Goal: Information Seeking & Learning: Learn about a topic

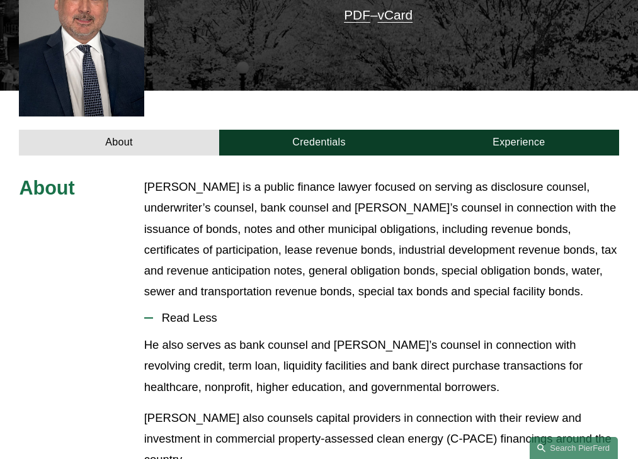
scroll to position [404, 0]
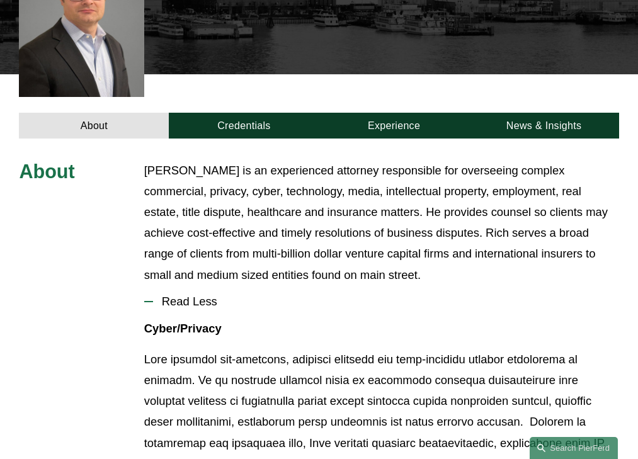
scroll to position [428, 0]
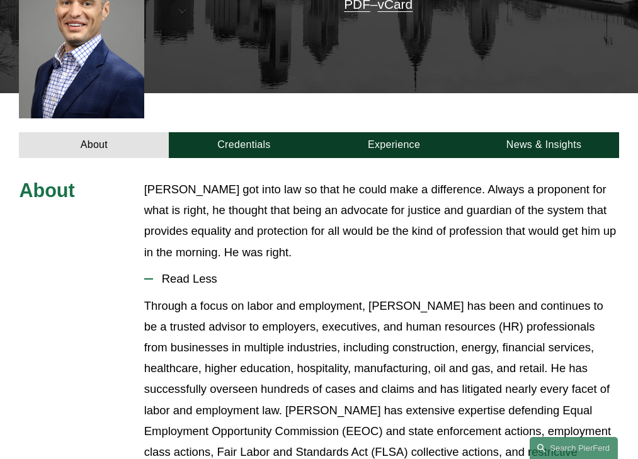
scroll to position [379, 0]
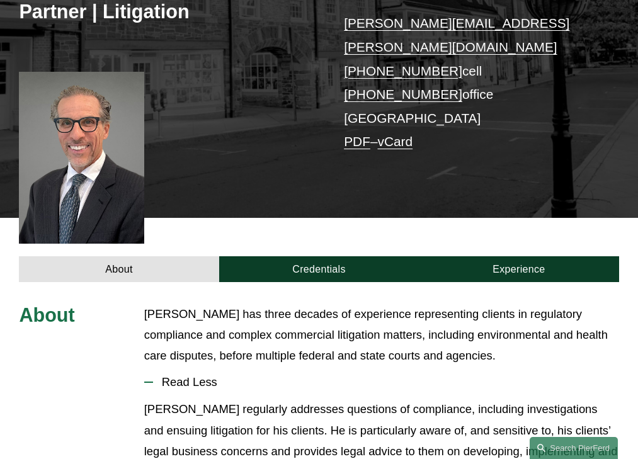
scroll to position [341, 0]
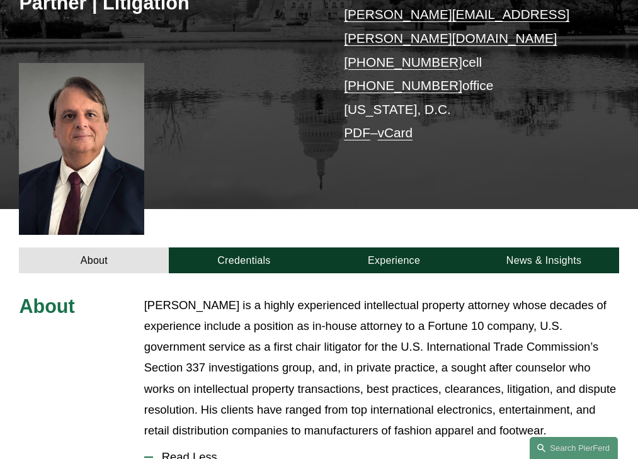
scroll to position [425, 0]
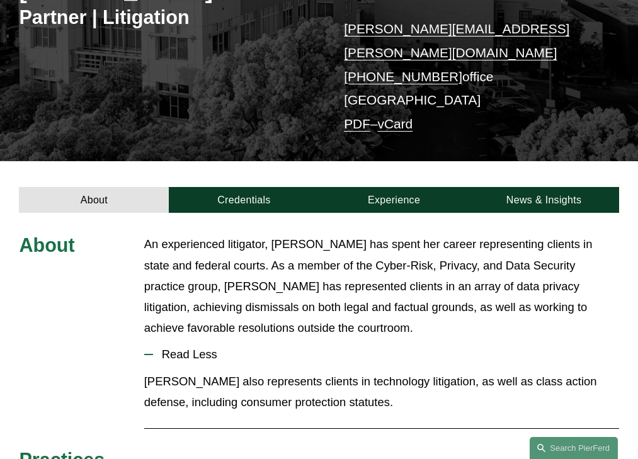
scroll to position [307, 0]
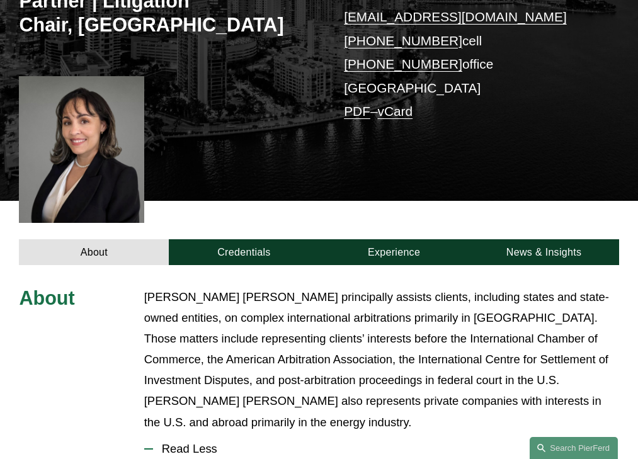
scroll to position [441, 0]
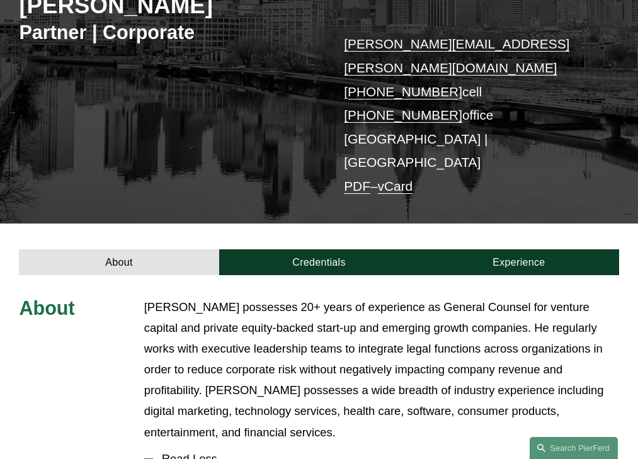
scroll to position [373, 0]
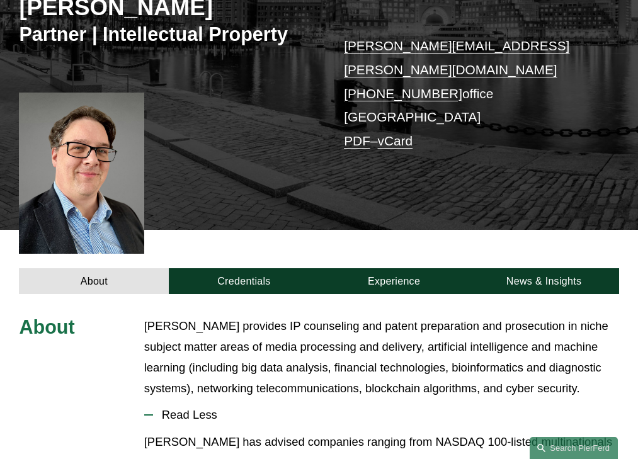
scroll to position [352, 0]
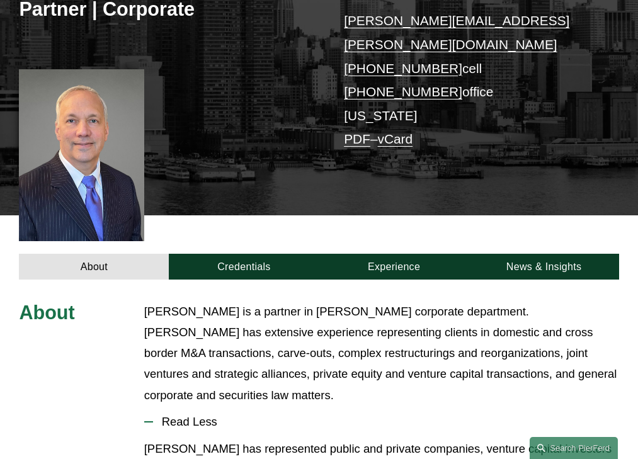
scroll to position [362, 0]
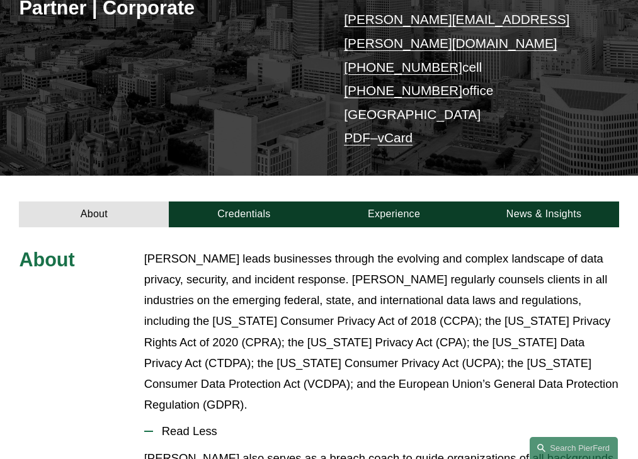
scroll to position [373, 0]
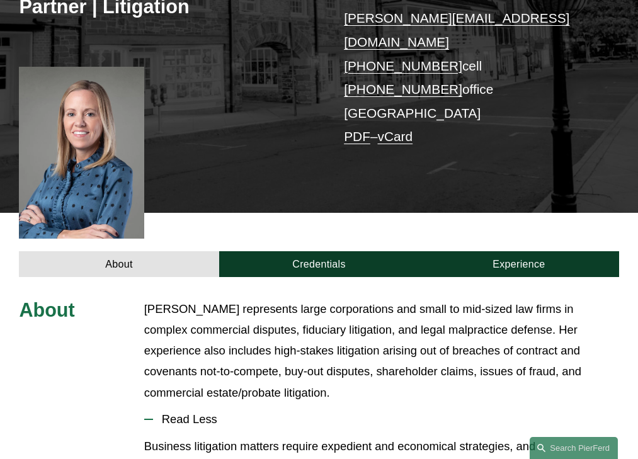
scroll to position [383, 0]
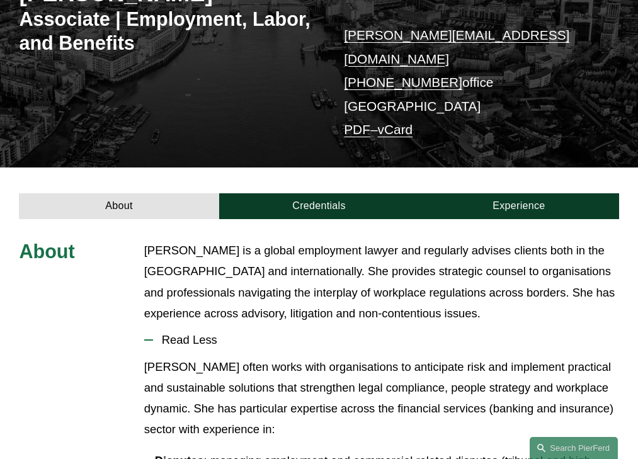
scroll to position [289, 0]
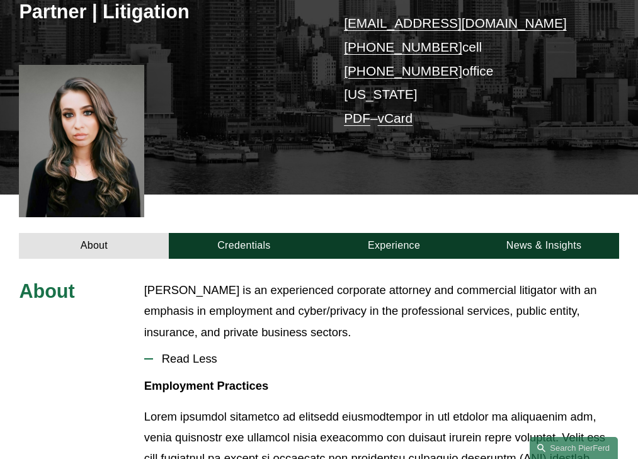
scroll to position [341, 0]
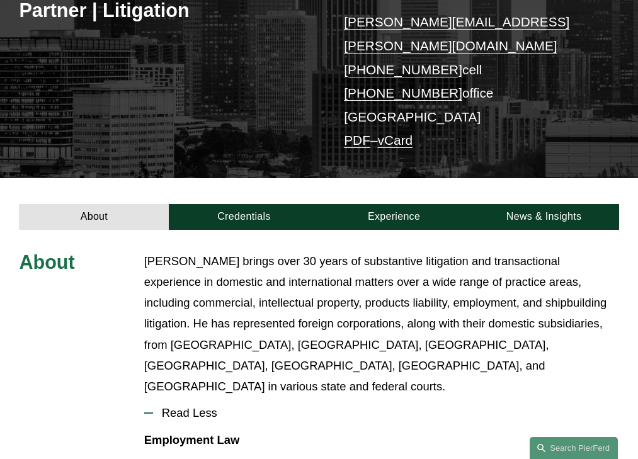
scroll to position [352, 0]
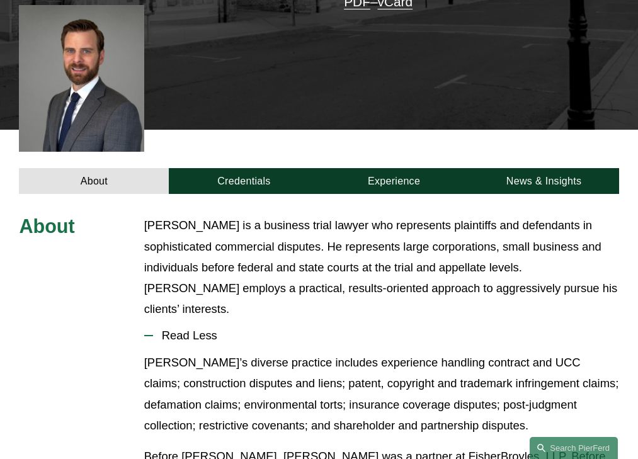
scroll to position [392, 0]
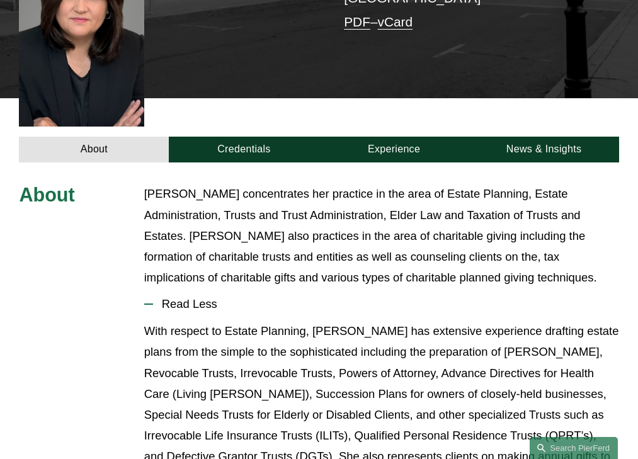
scroll to position [383, 0]
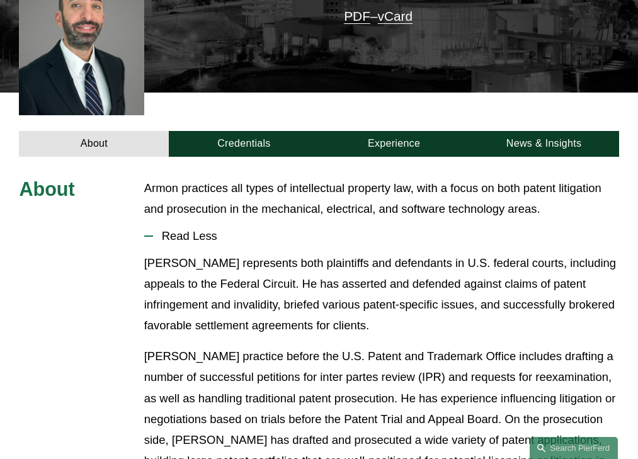
scroll to position [321, 0]
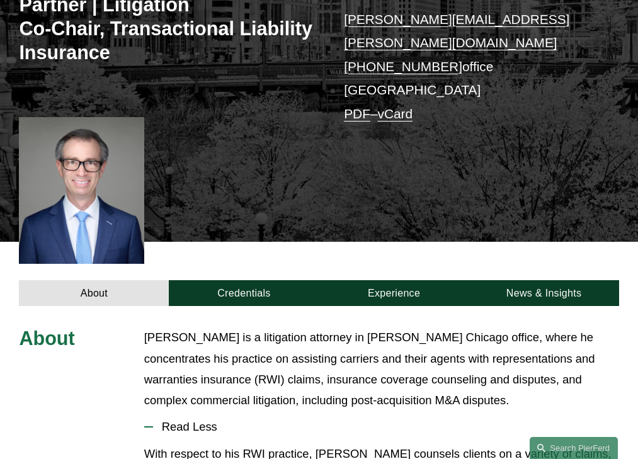
scroll to position [392, 0]
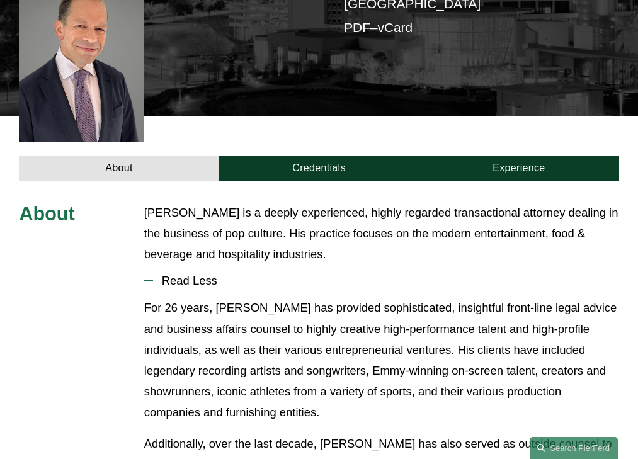
scroll to position [385, 0]
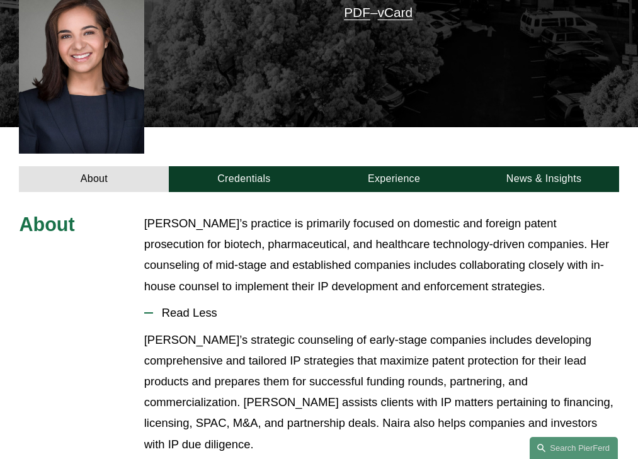
scroll to position [403, 0]
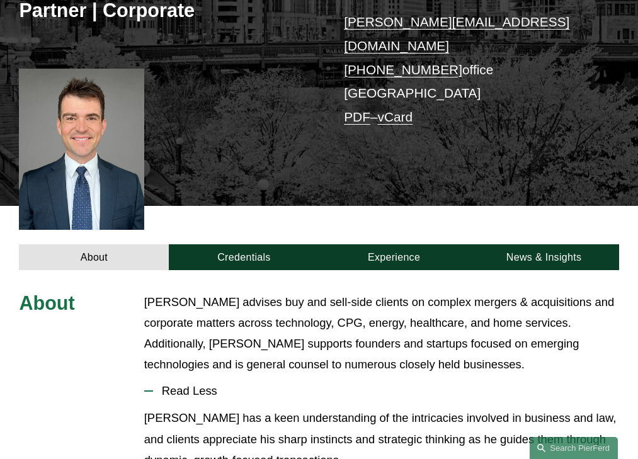
scroll to position [352, 0]
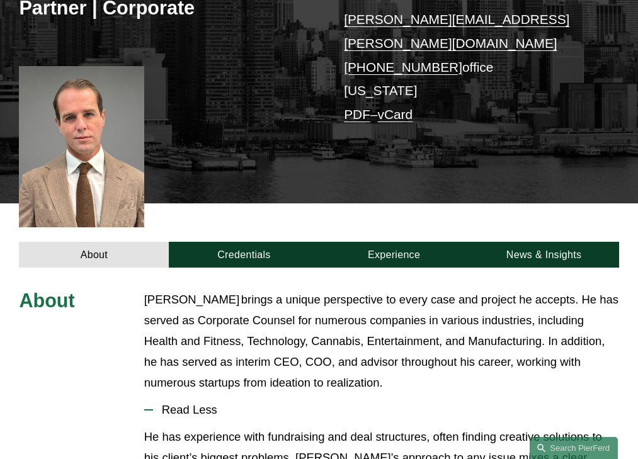
scroll to position [373, 0]
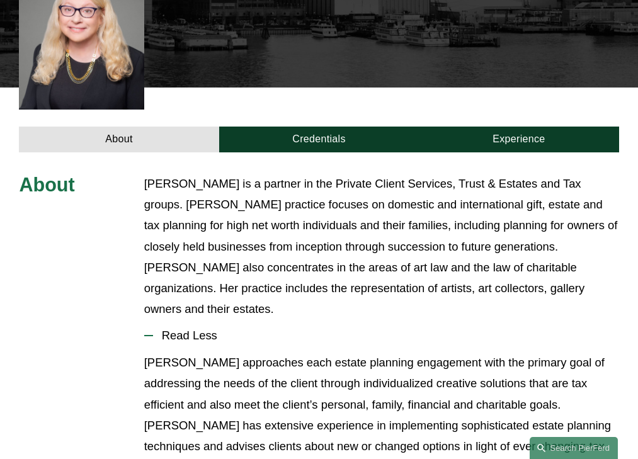
scroll to position [445, 0]
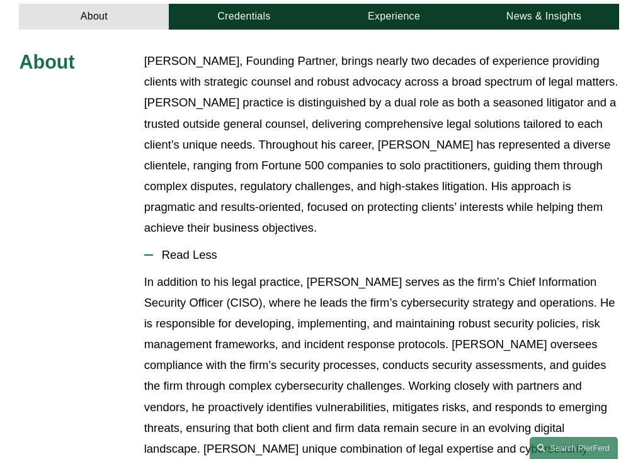
scroll to position [512, 0]
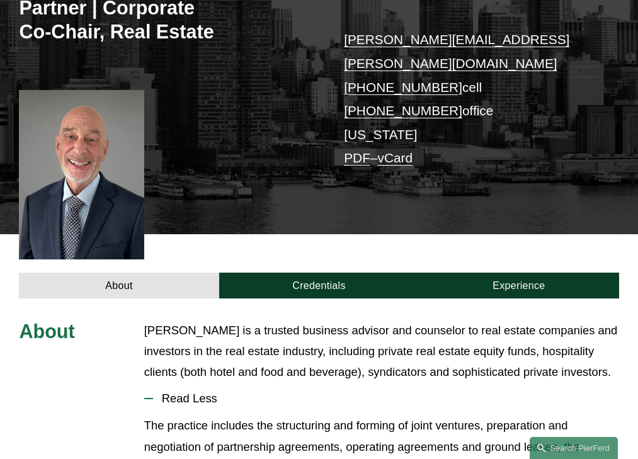
scroll to position [360, 0]
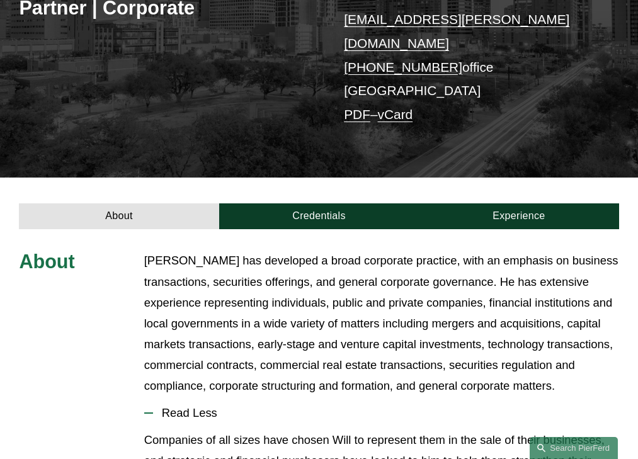
scroll to position [375, 0]
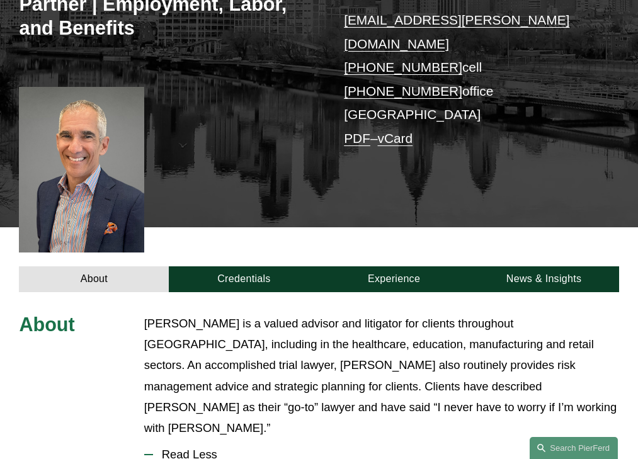
scroll to position [399, 0]
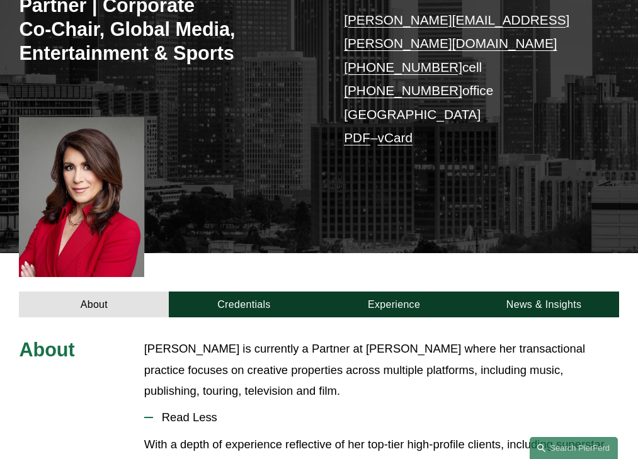
scroll to position [382, 0]
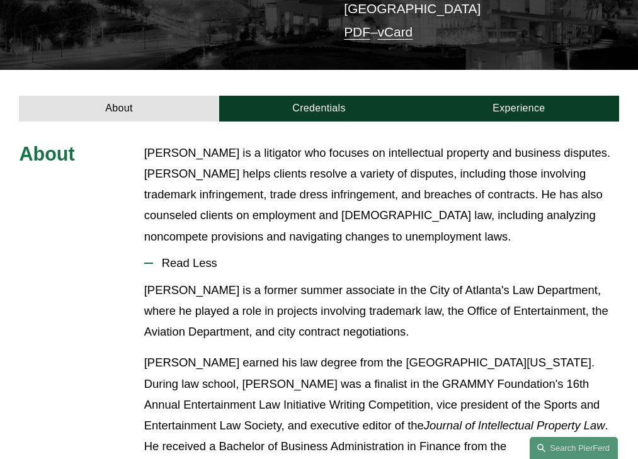
scroll to position [331, 0]
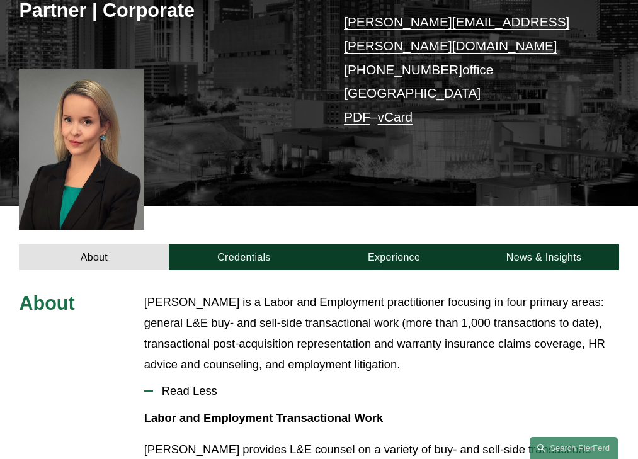
scroll to position [352, 0]
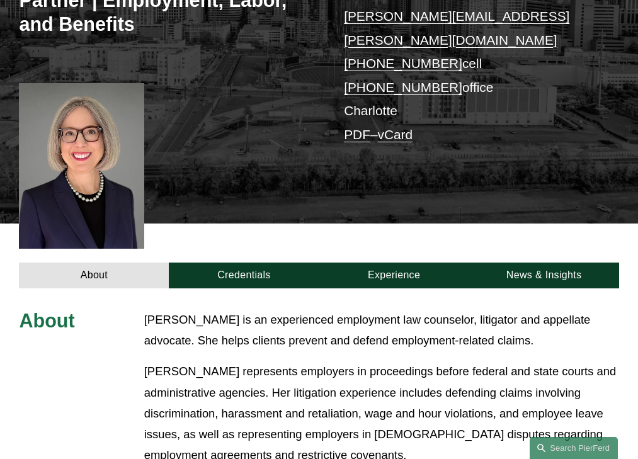
scroll to position [451, 0]
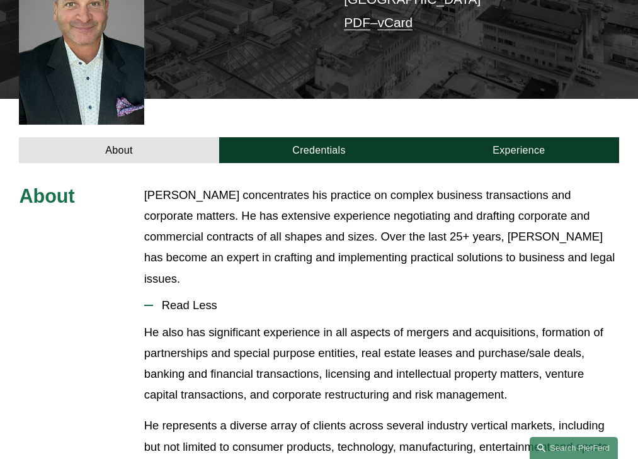
scroll to position [362, 0]
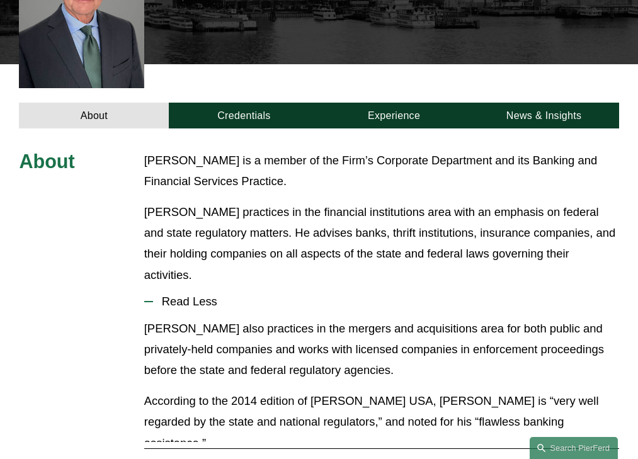
scroll to position [383, 0]
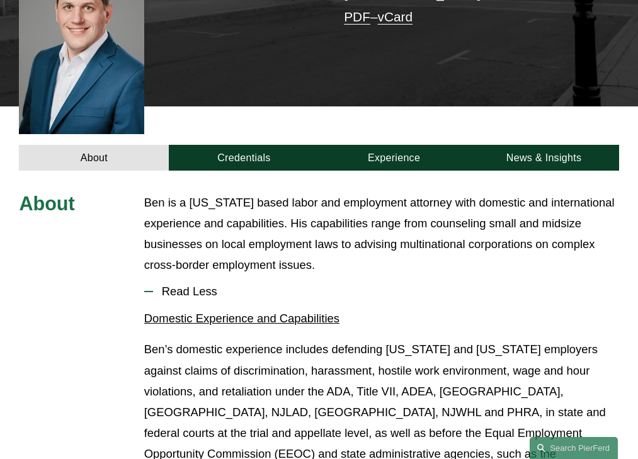
scroll to position [379, 0]
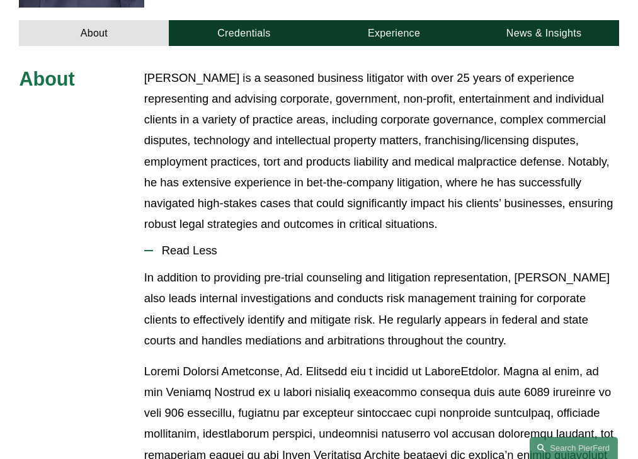
scroll to position [446, 0]
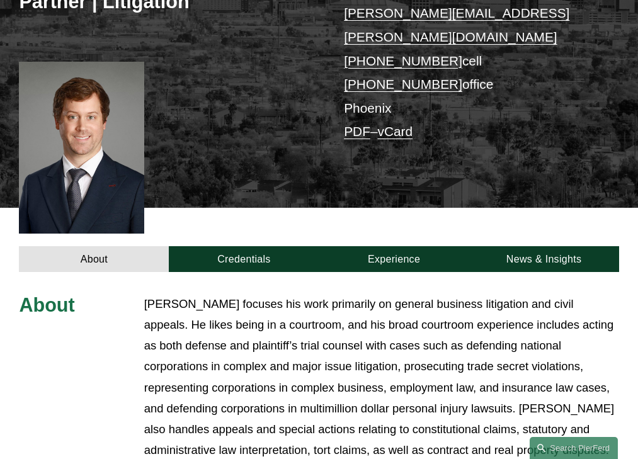
scroll to position [446, 0]
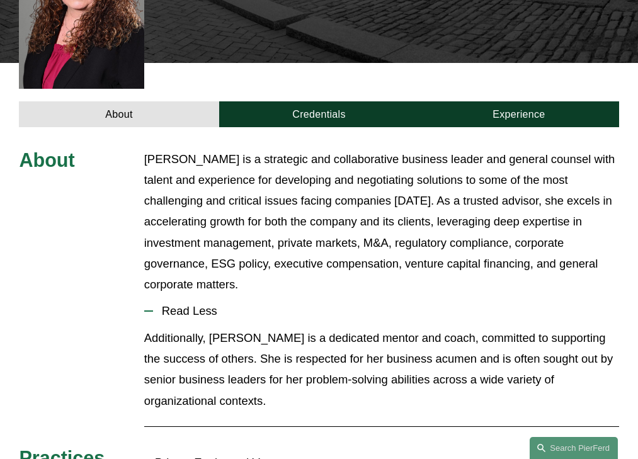
scroll to position [404, 0]
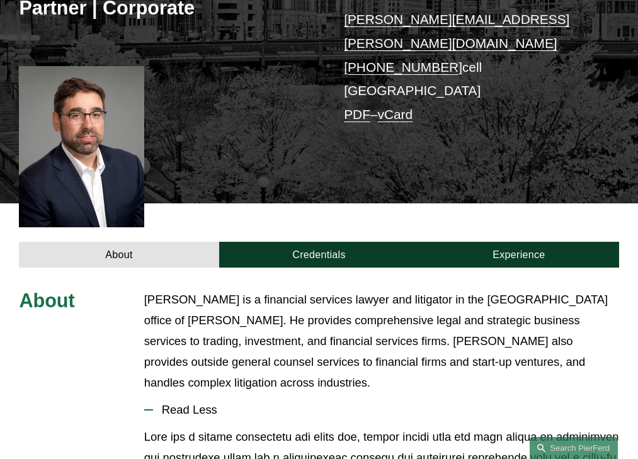
scroll to position [373, 0]
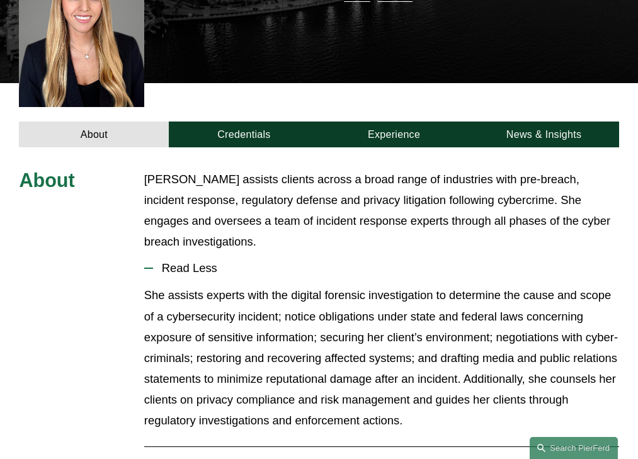
scroll to position [352, 0]
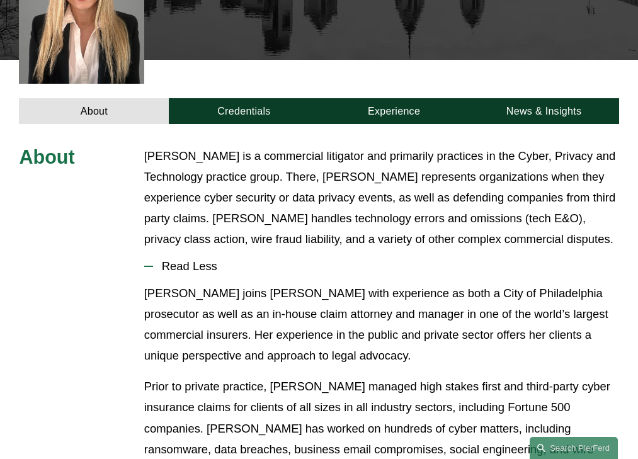
scroll to position [373, 0]
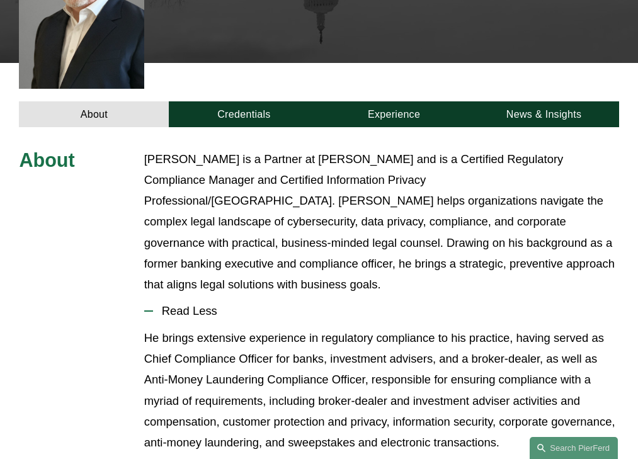
scroll to position [404, 0]
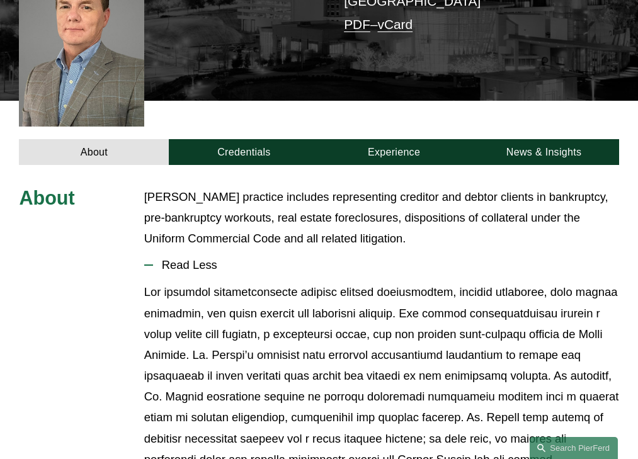
scroll to position [341, 0]
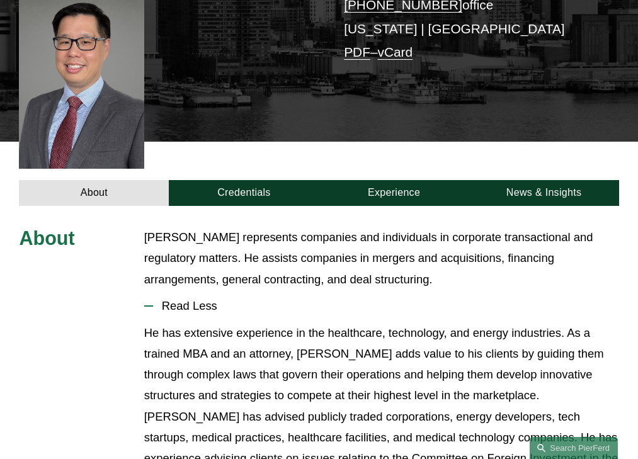
scroll to position [331, 0]
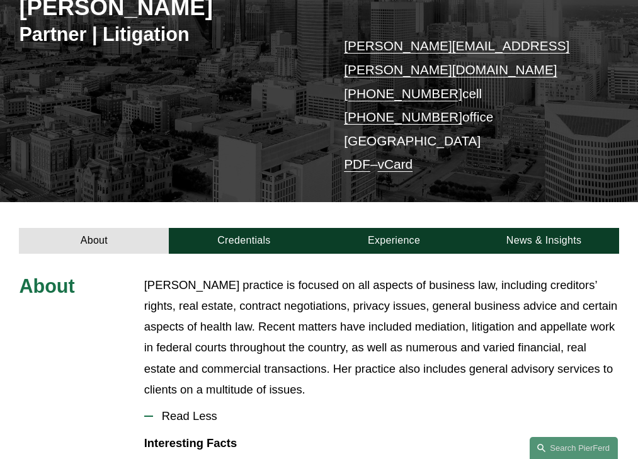
scroll to position [352, 0]
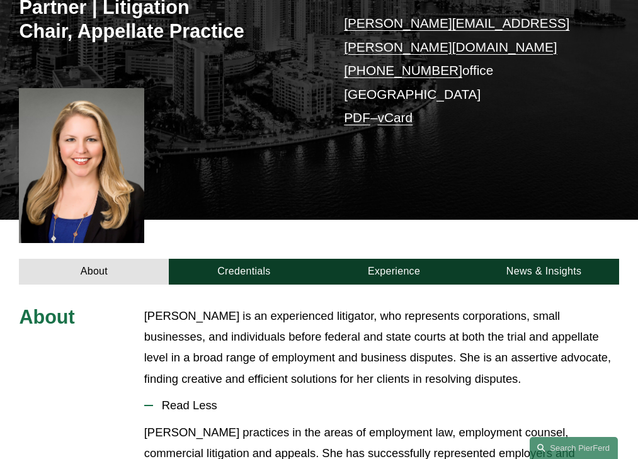
scroll to position [368, 0]
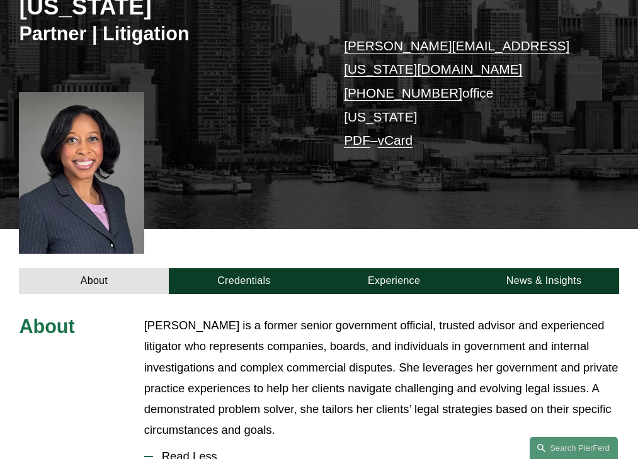
scroll to position [394, 0]
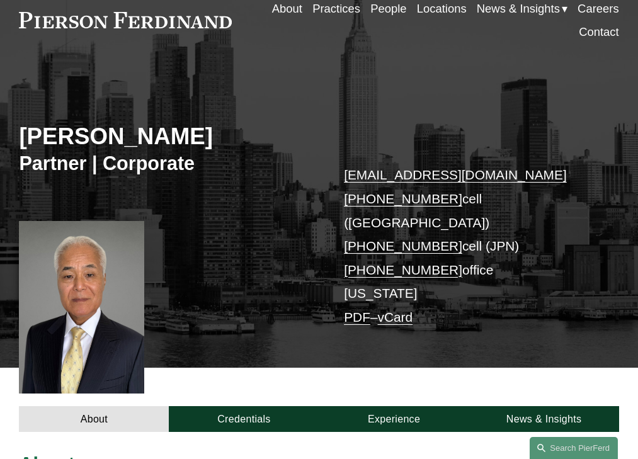
scroll to position [360, 0]
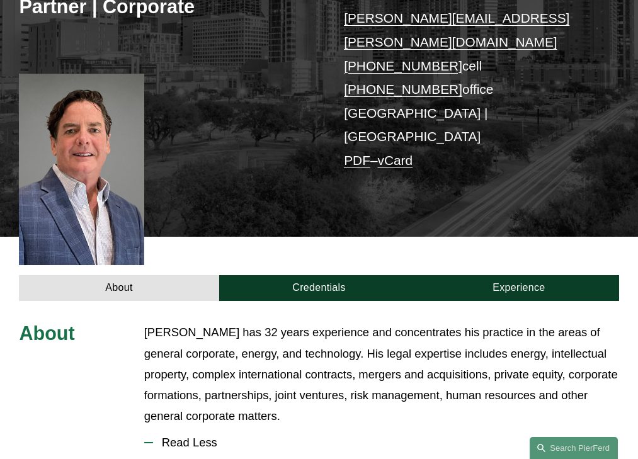
scroll to position [383, 0]
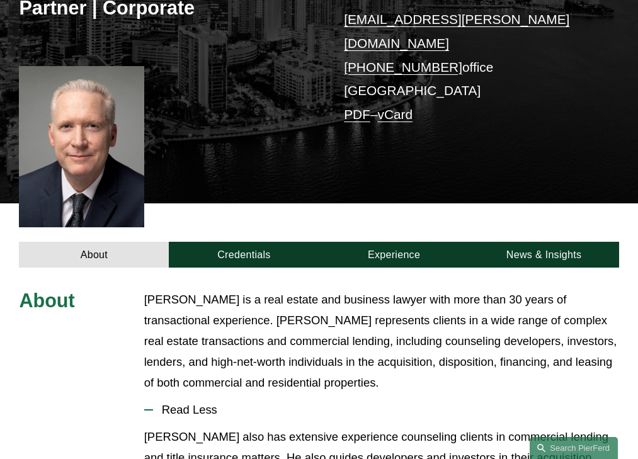
scroll to position [373, 0]
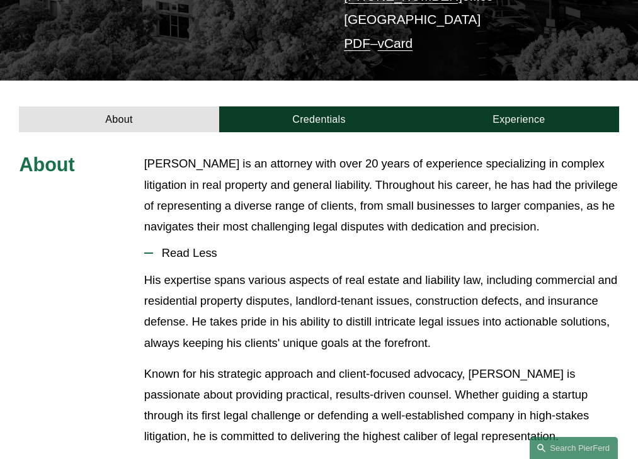
scroll to position [286, 0]
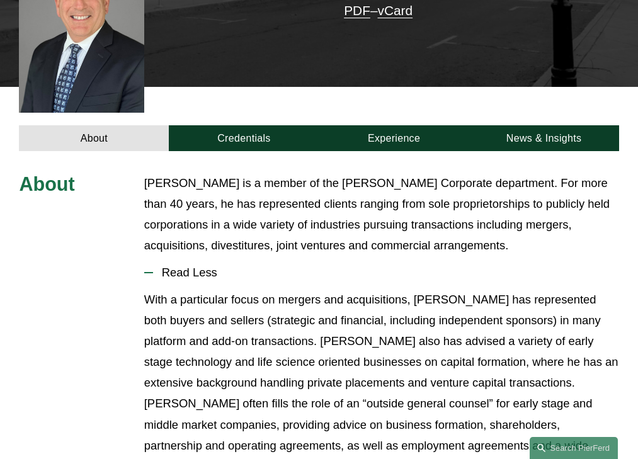
scroll to position [362, 0]
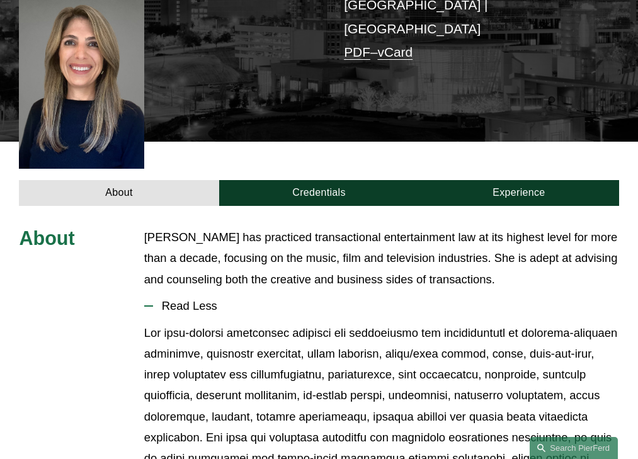
scroll to position [331, 0]
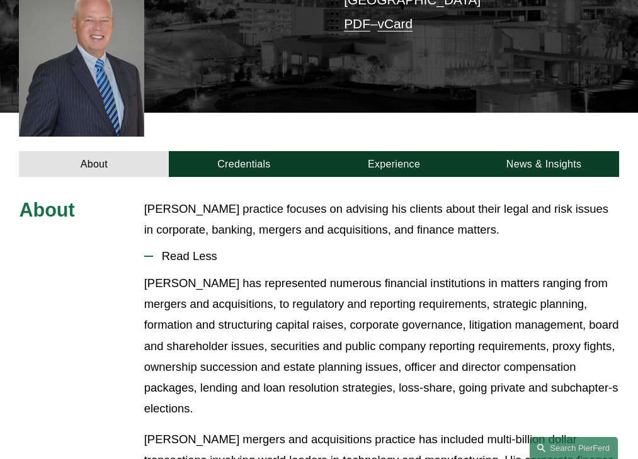
scroll to position [310, 0]
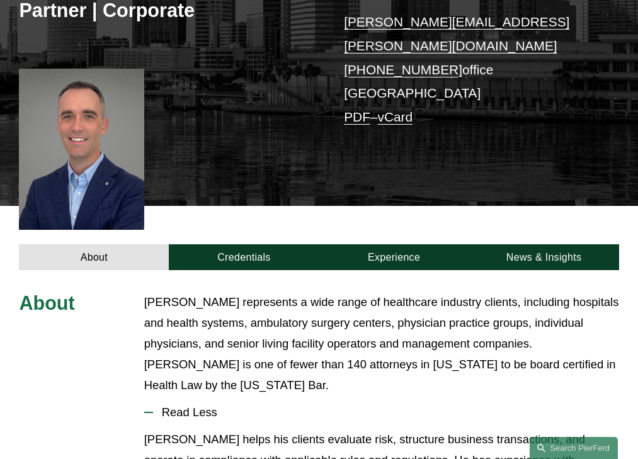
scroll to position [352, 0]
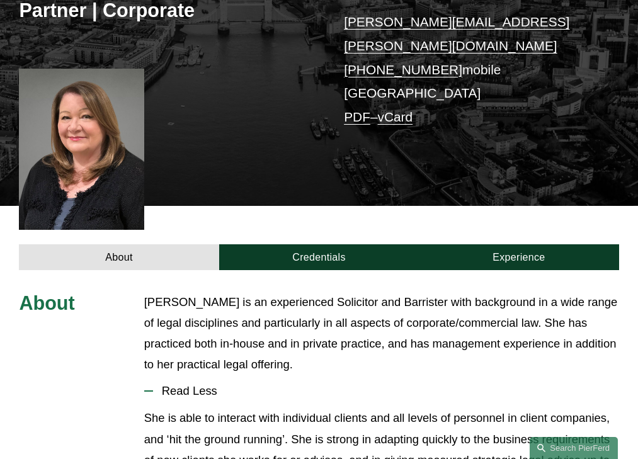
scroll to position [352, 0]
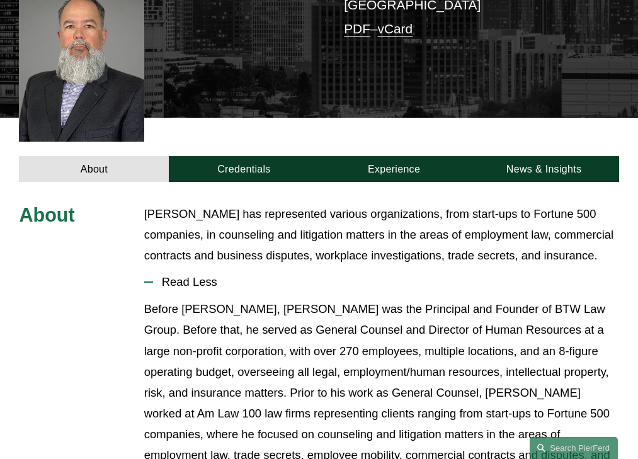
scroll to position [331, 0]
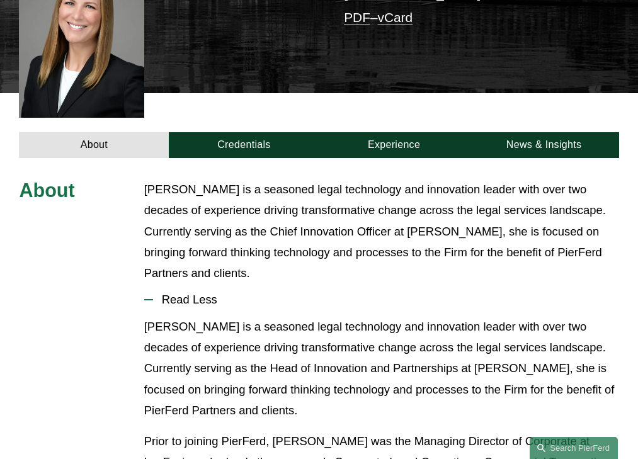
scroll to position [394, 0]
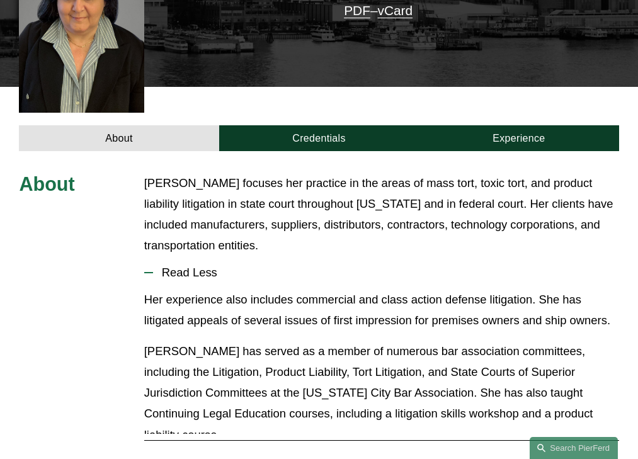
scroll to position [362, 0]
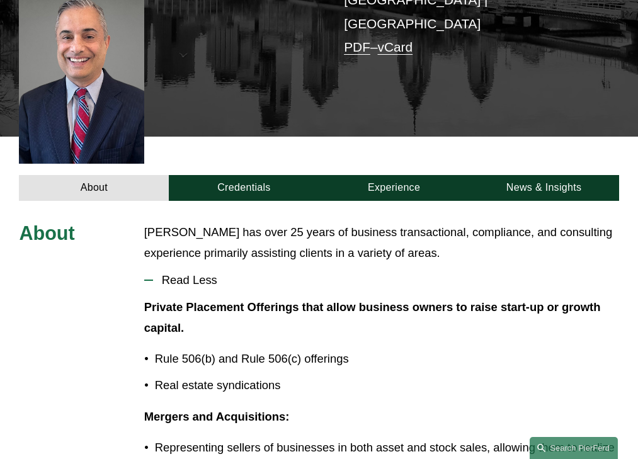
scroll to position [310, 0]
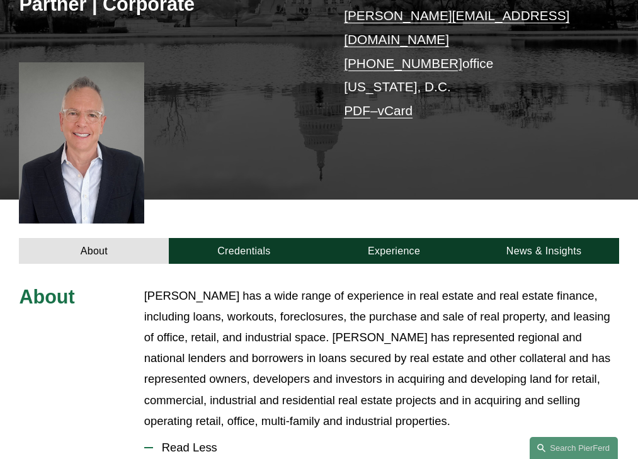
scroll to position [415, 0]
